Goal: Entertainment & Leisure: Consume media (video, audio)

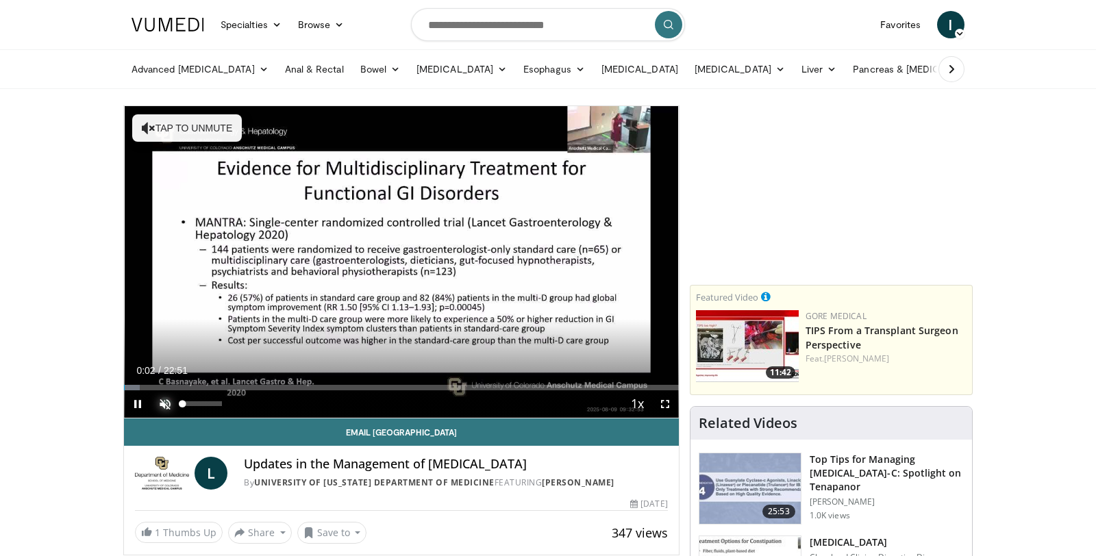
click at [165, 403] on span "Video Player" at bounding box center [164, 403] width 27 height 27
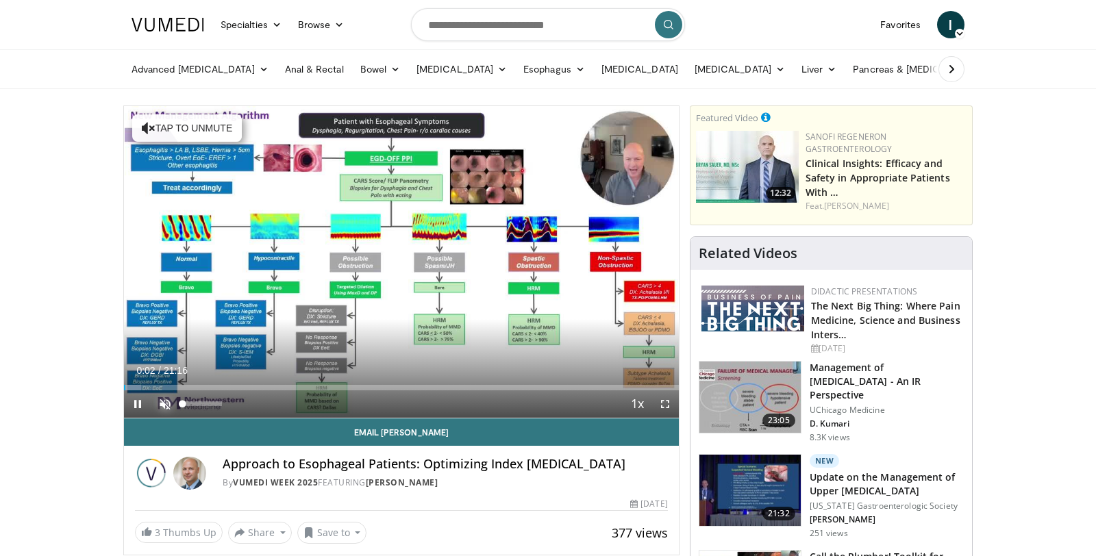
click at [167, 403] on span "Video Player" at bounding box center [164, 403] width 27 height 27
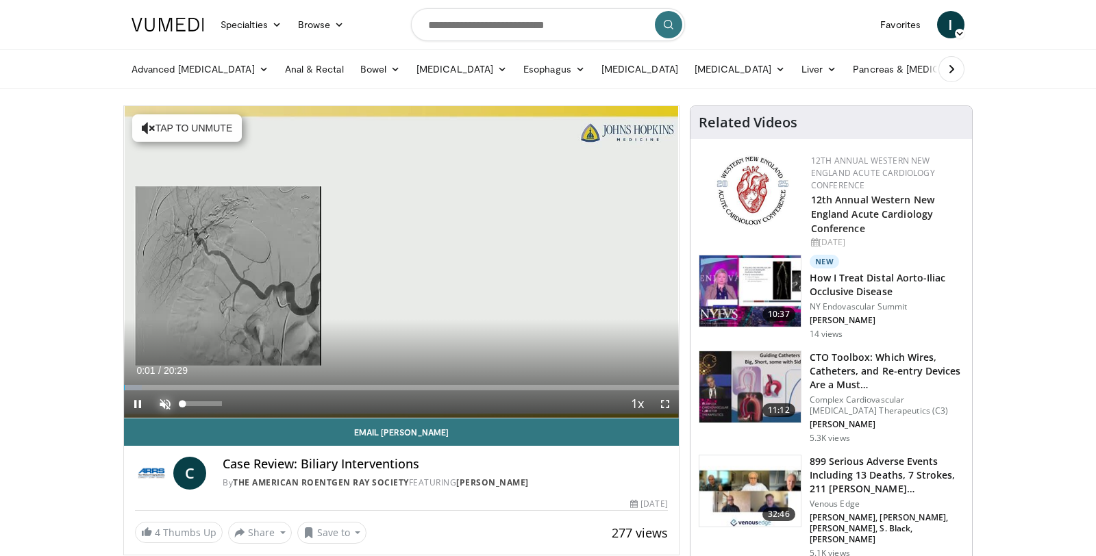
click at [166, 403] on span "Video Player" at bounding box center [164, 403] width 27 height 27
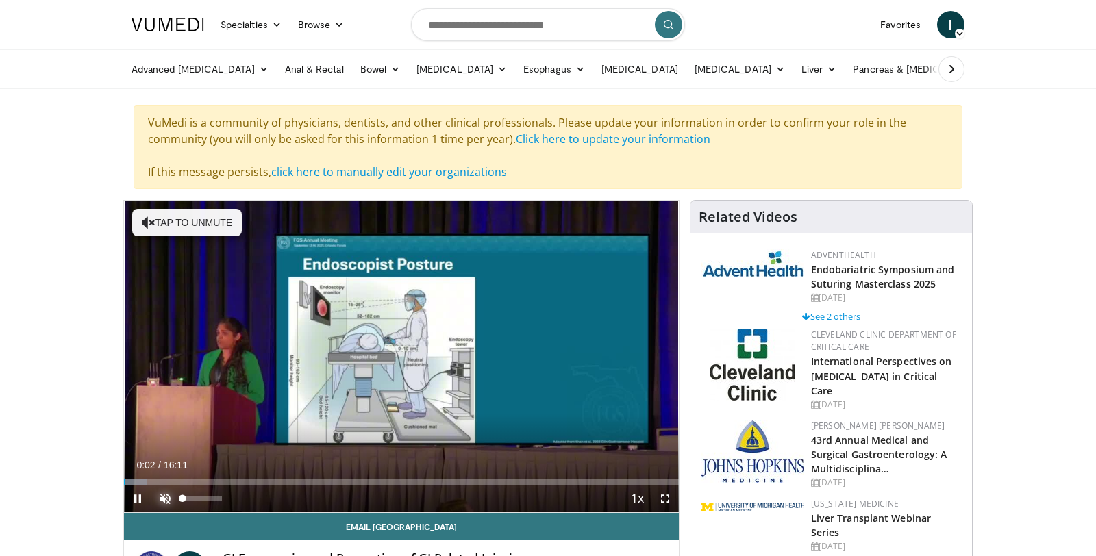
click at [166, 499] on span "Video Player" at bounding box center [164, 498] width 27 height 27
